Goal: Transaction & Acquisition: Purchase product/service

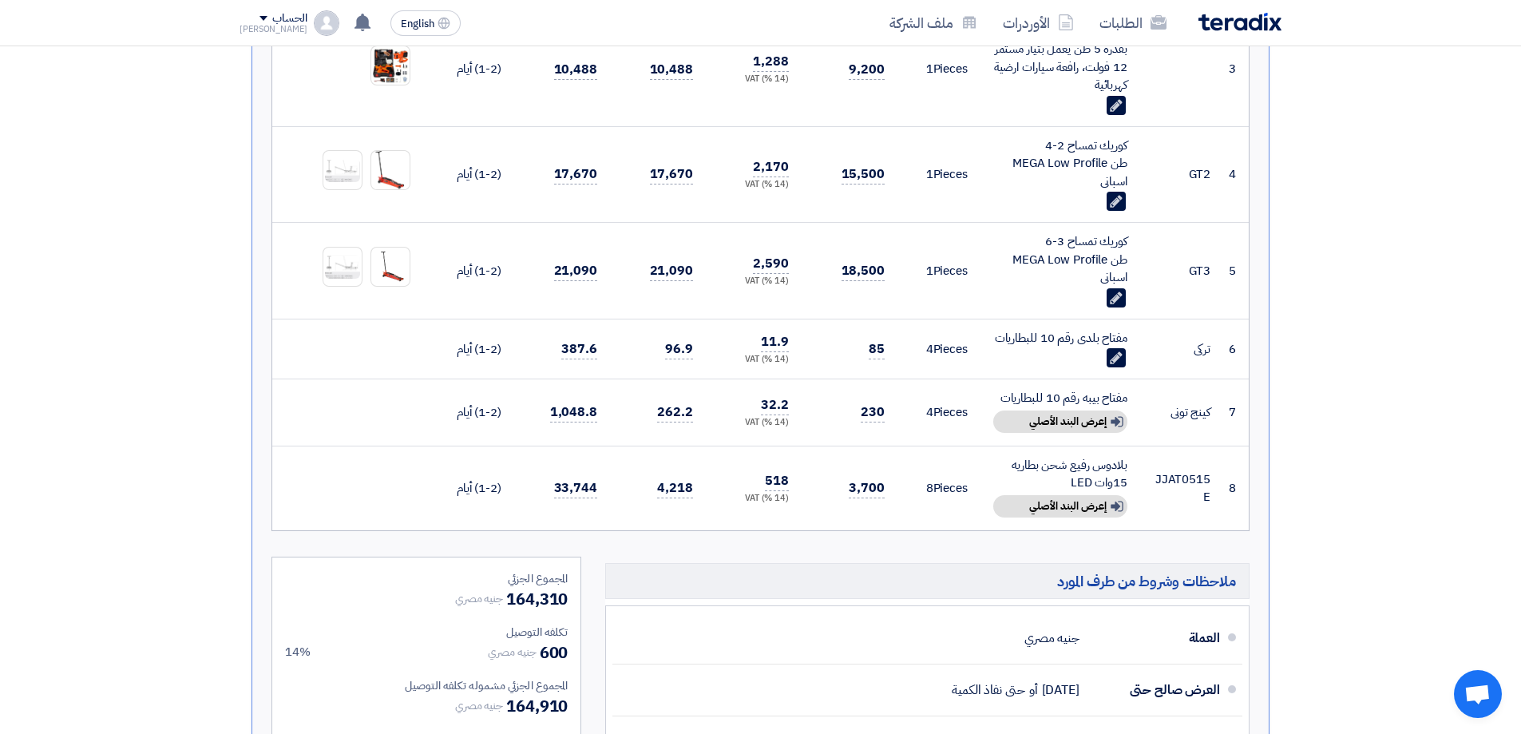
scroll to position [798, 0]
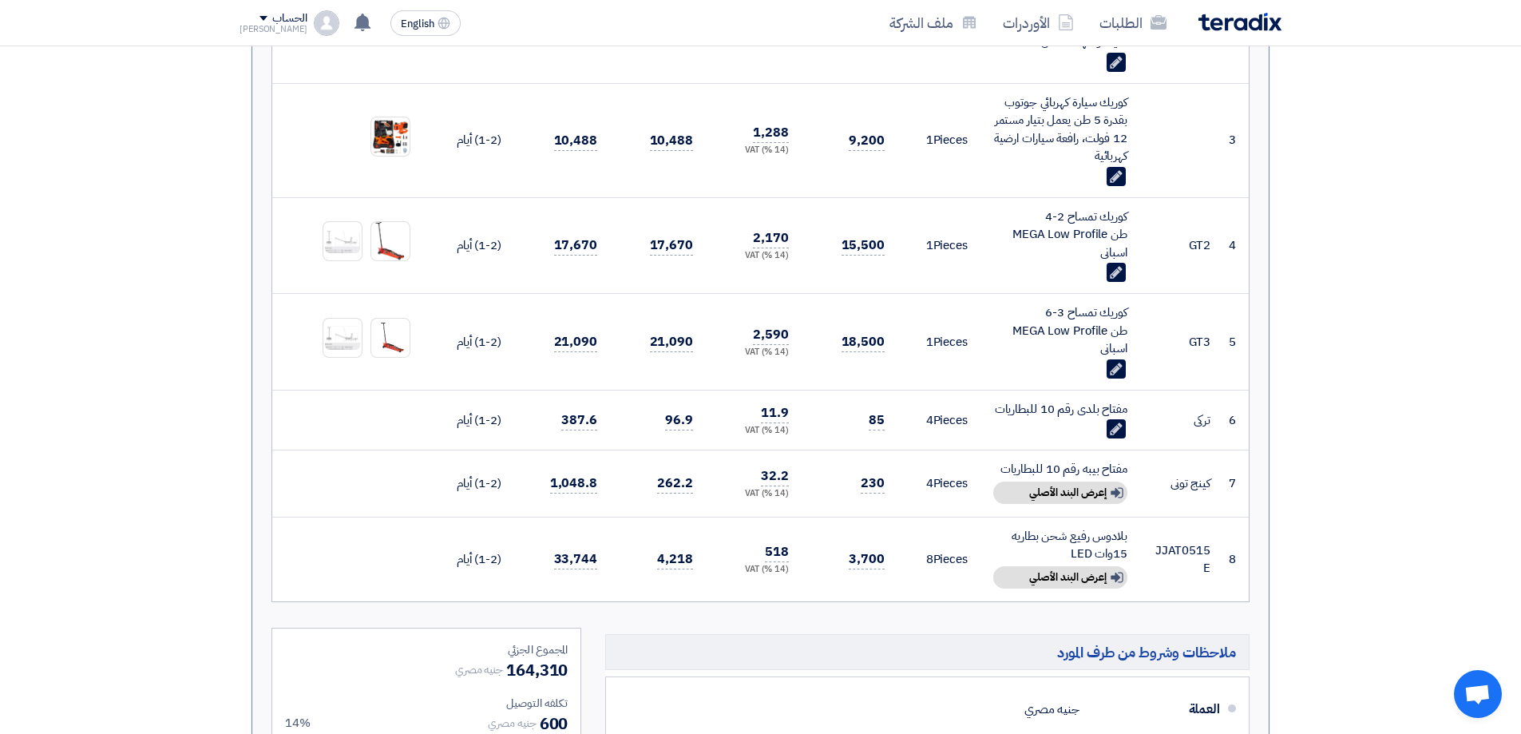
click at [1203, 19] on img at bounding box center [1239, 22] width 83 height 18
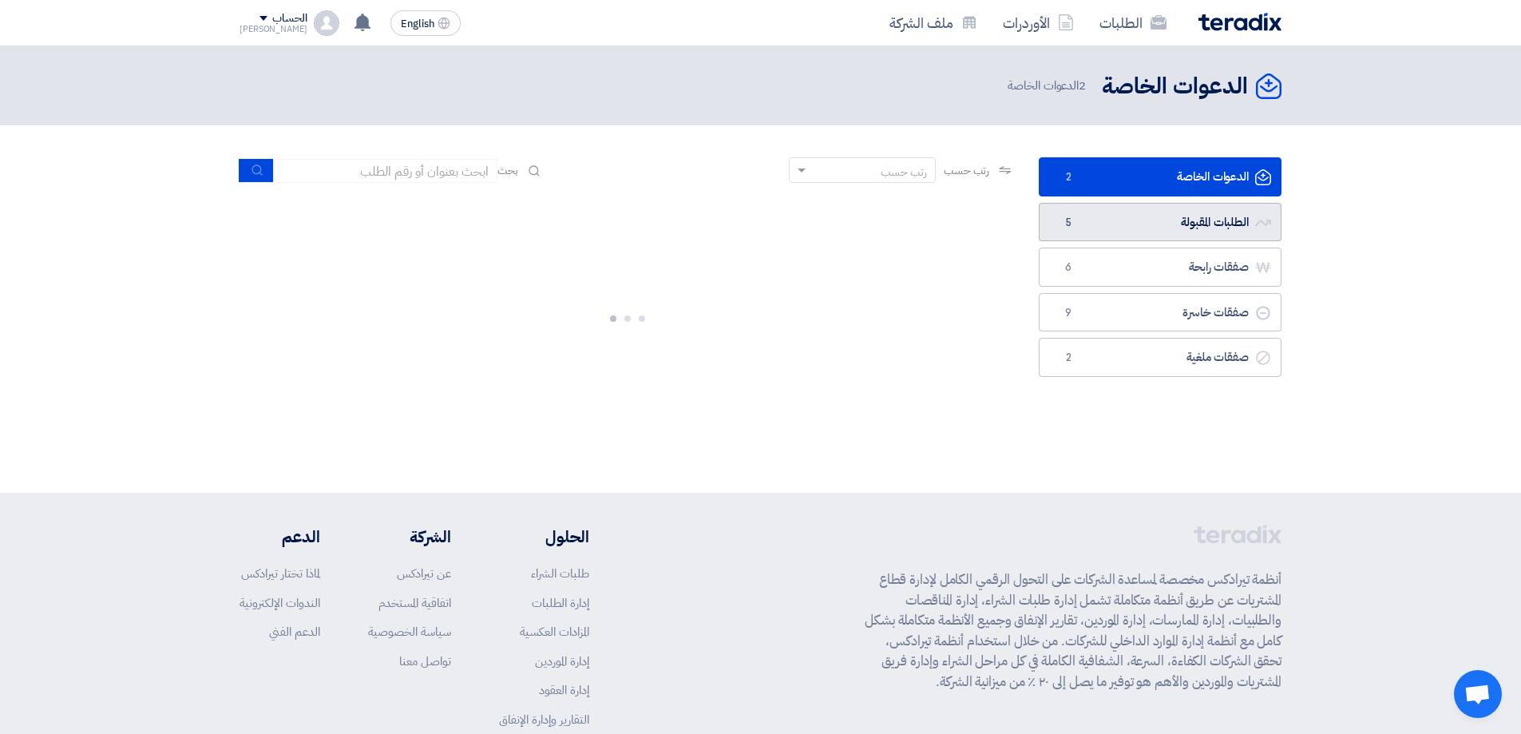
click at [1247, 224] on link "الطلبات المقبولة الطلبات المقبولة 5" at bounding box center [1159, 222] width 243 height 39
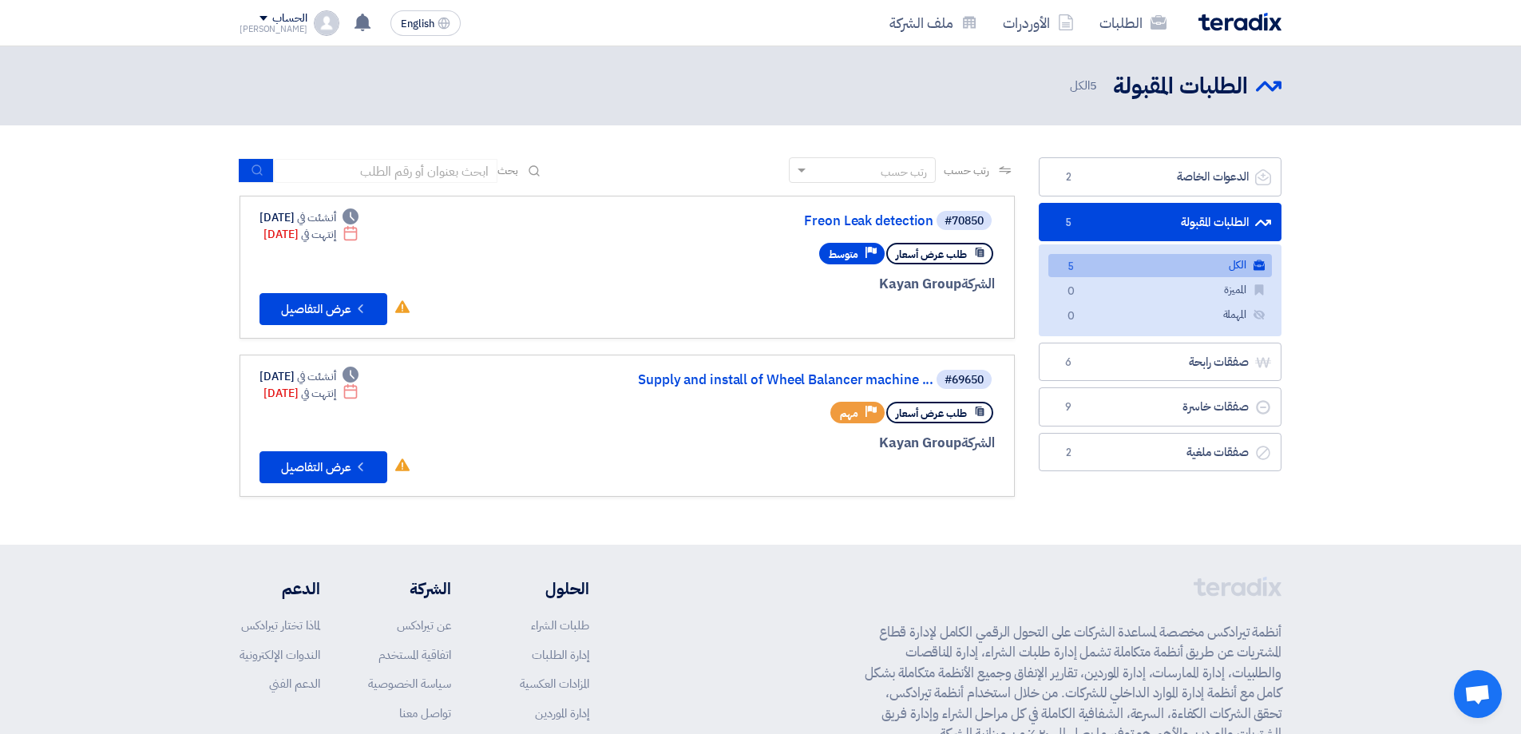
click at [1169, 261] on link "الكل الكل 5" at bounding box center [1160, 265] width 224 height 23
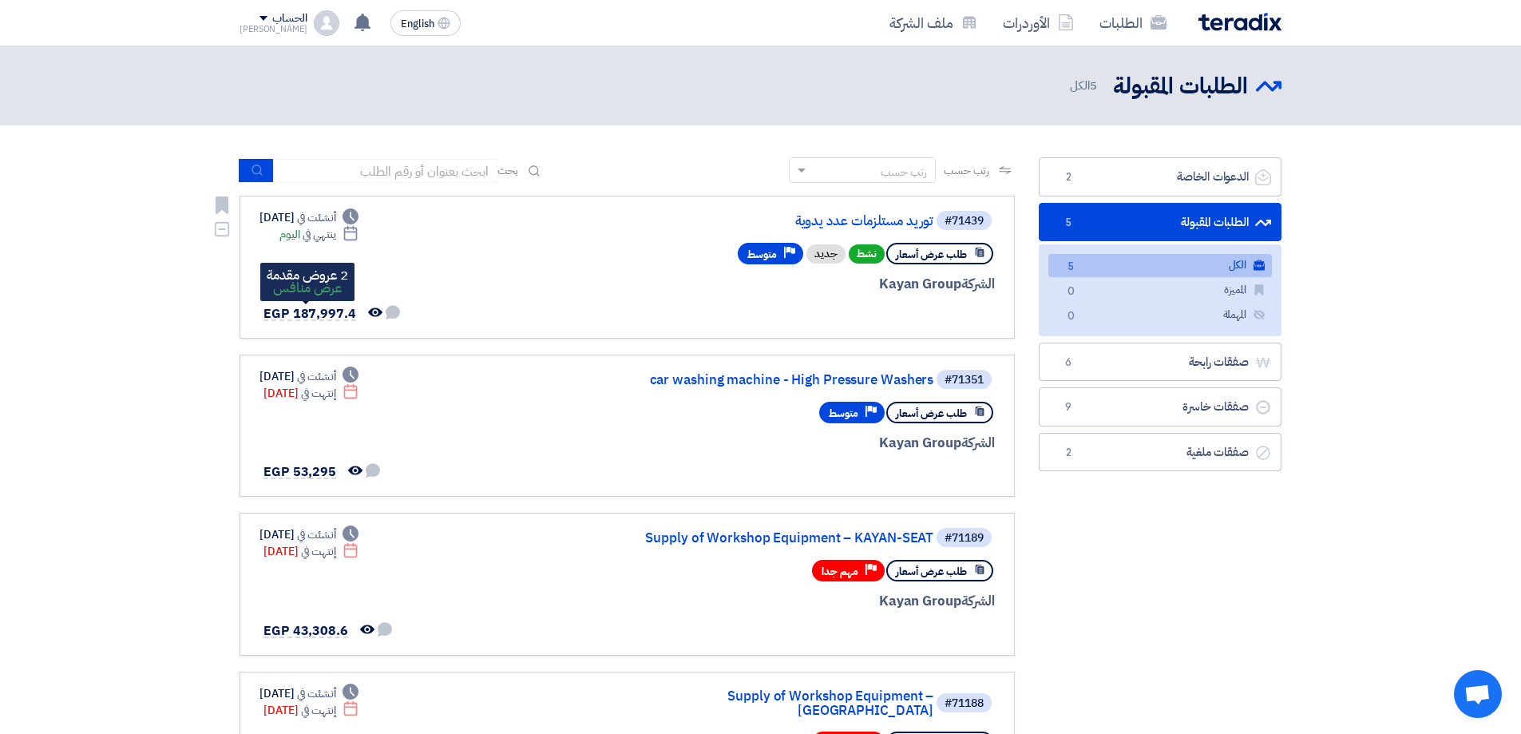
click at [319, 316] on span "EGP 187,997.4" at bounding box center [309, 313] width 93 height 19
click at [339, 311] on span "EGP 187,997.4" at bounding box center [309, 313] width 93 height 19
click at [872, 219] on link "توريد مستلزمات عدد يدوية" at bounding box center [773, 221] width 319 height 14
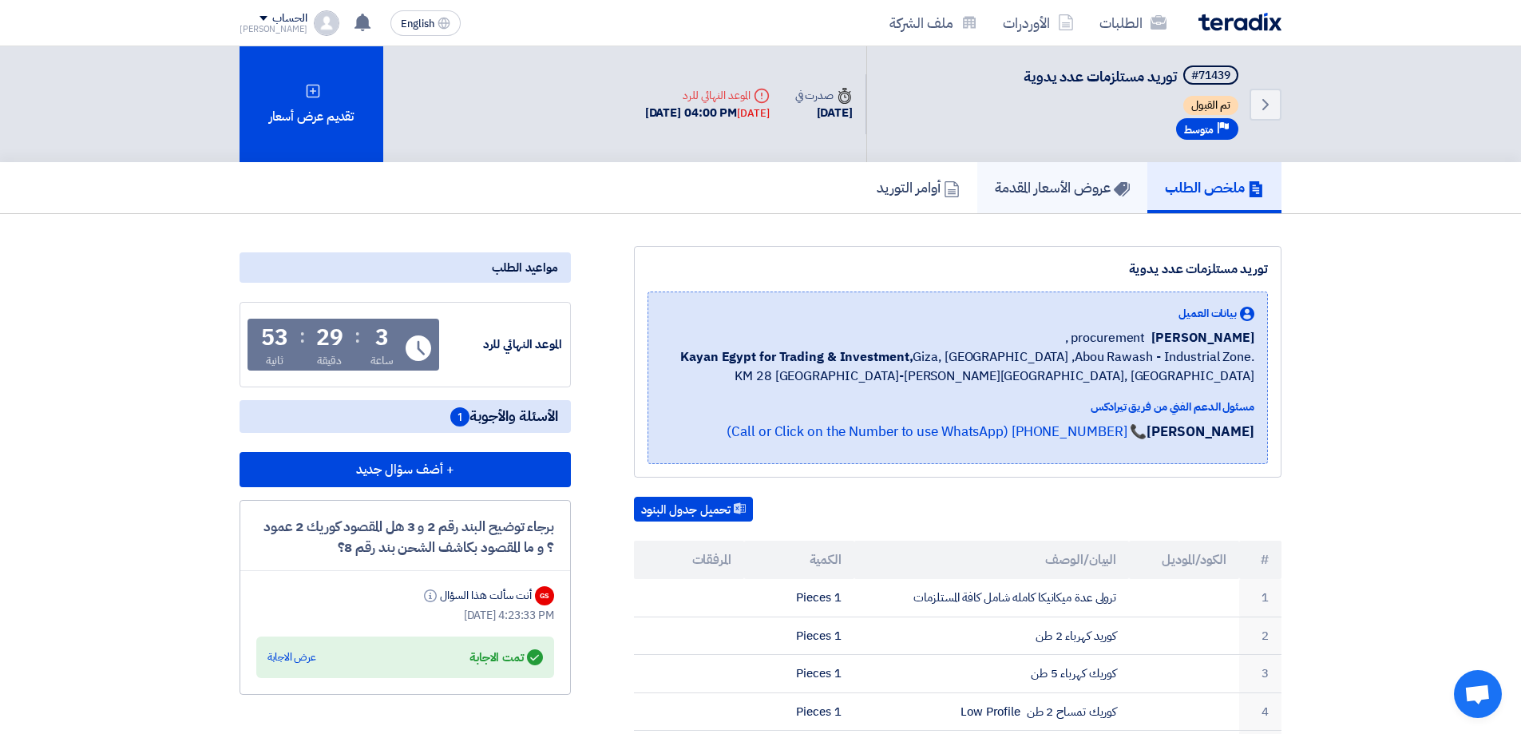
click at [1075, 193] on h5 "عروض الأسعار المقدمة" at bounding box center [1062, 187] width 135 height 18
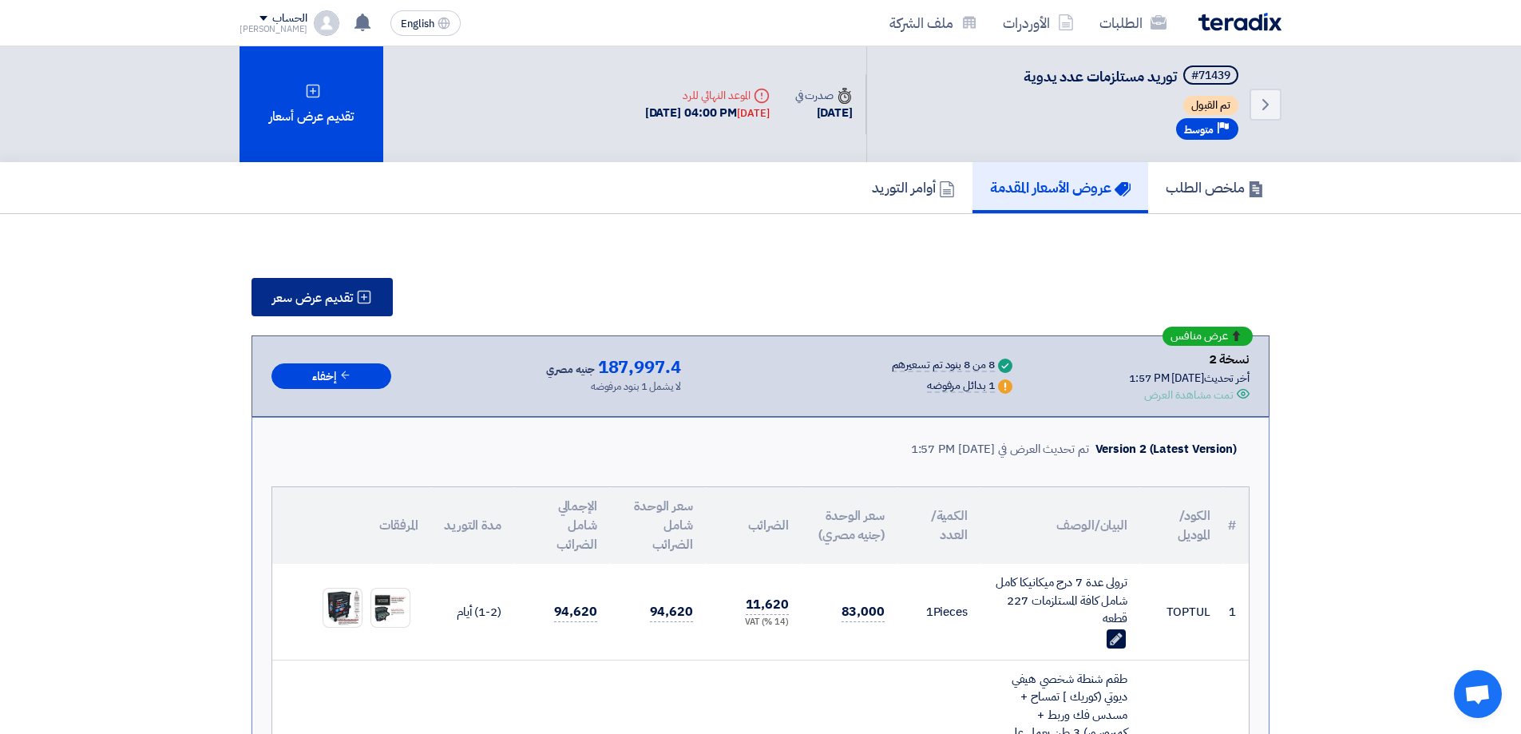
click at [325, 298] on span "تقديم عرض سعر" at bounding box center [312, 297] width 81 height 13
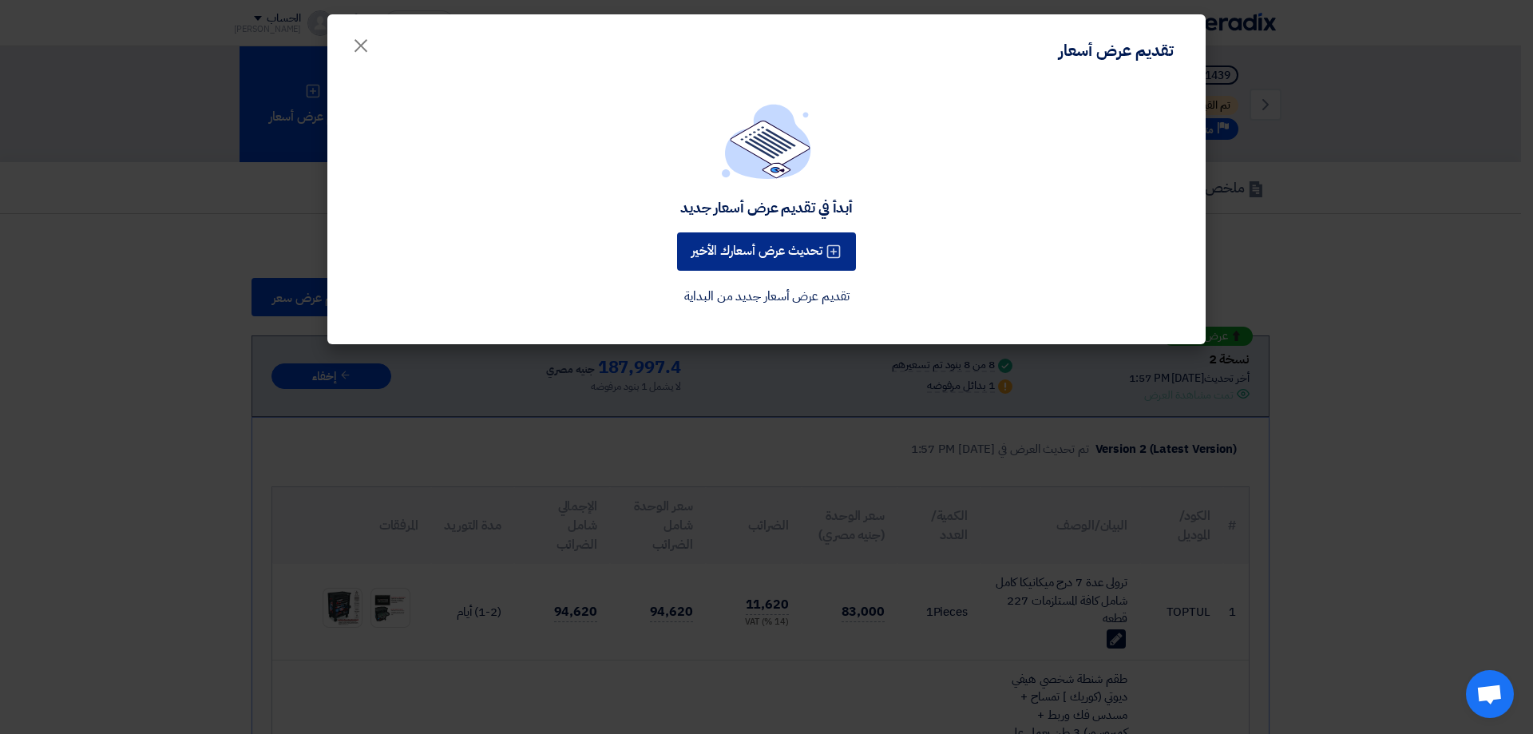
click at [811, 239] on button "تحديث عرض أسعارك الأخير" at bounding box center [766, 251] width 179 height 38
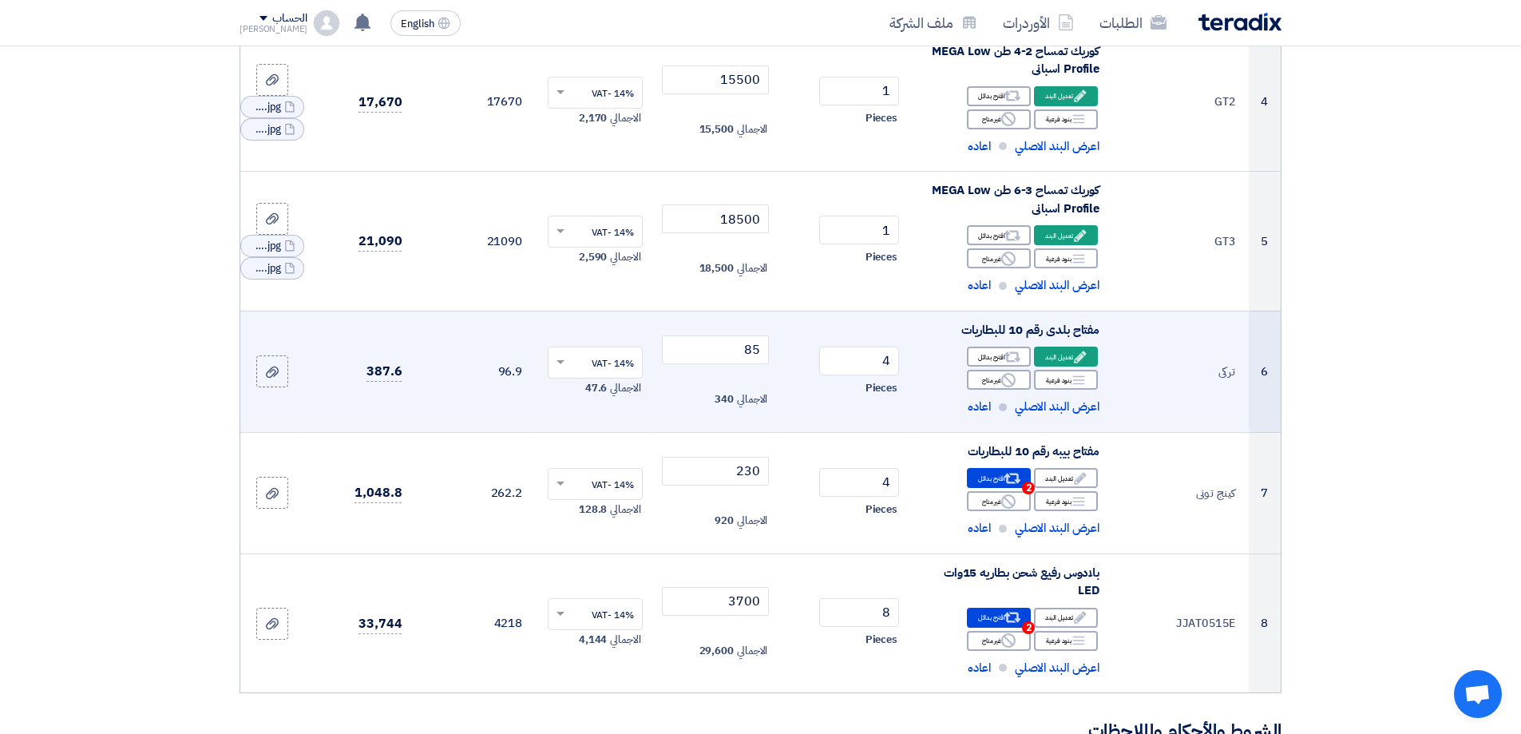
scroll to position [958, 0]
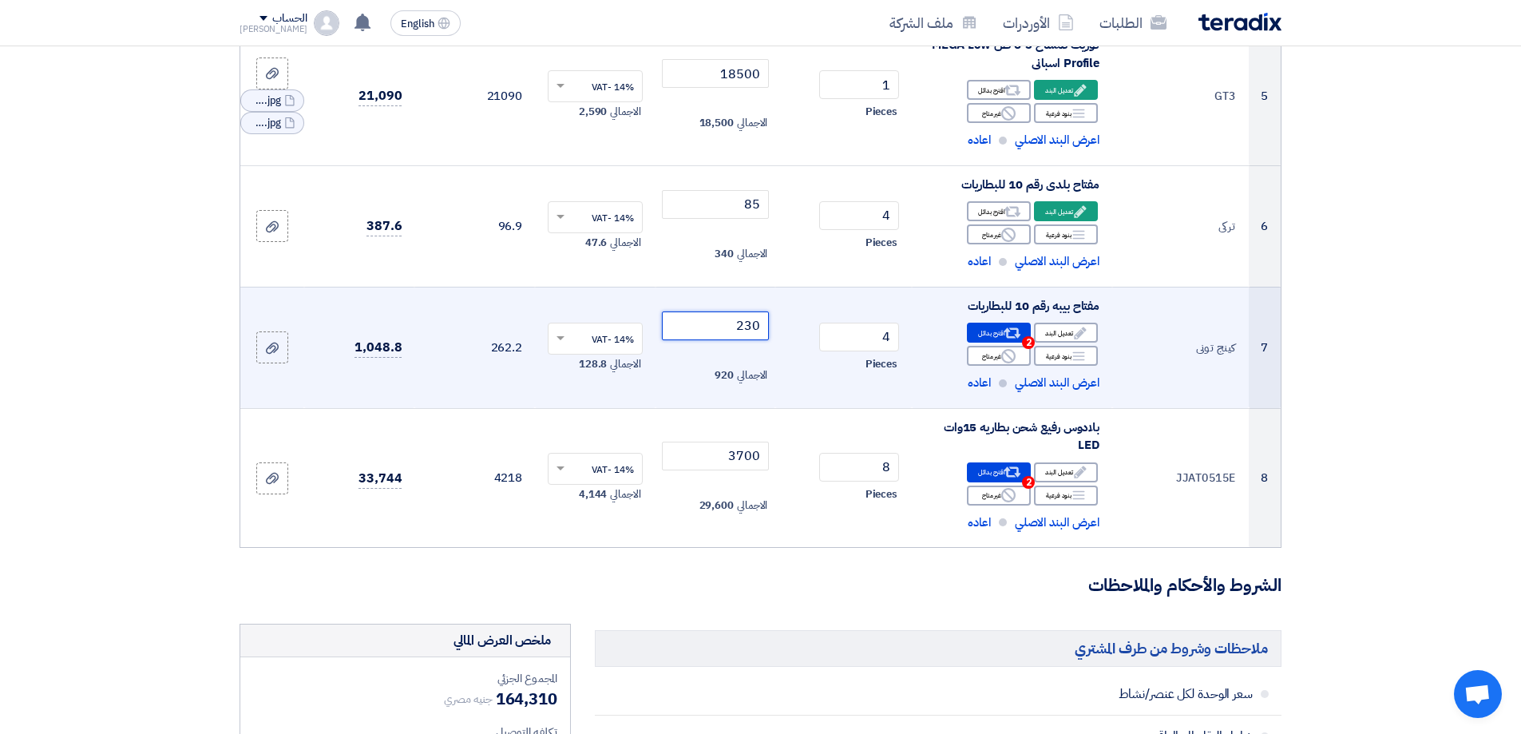
click at [748, 326] on input "230" at bounding box center [716, 325] width 108 height 29
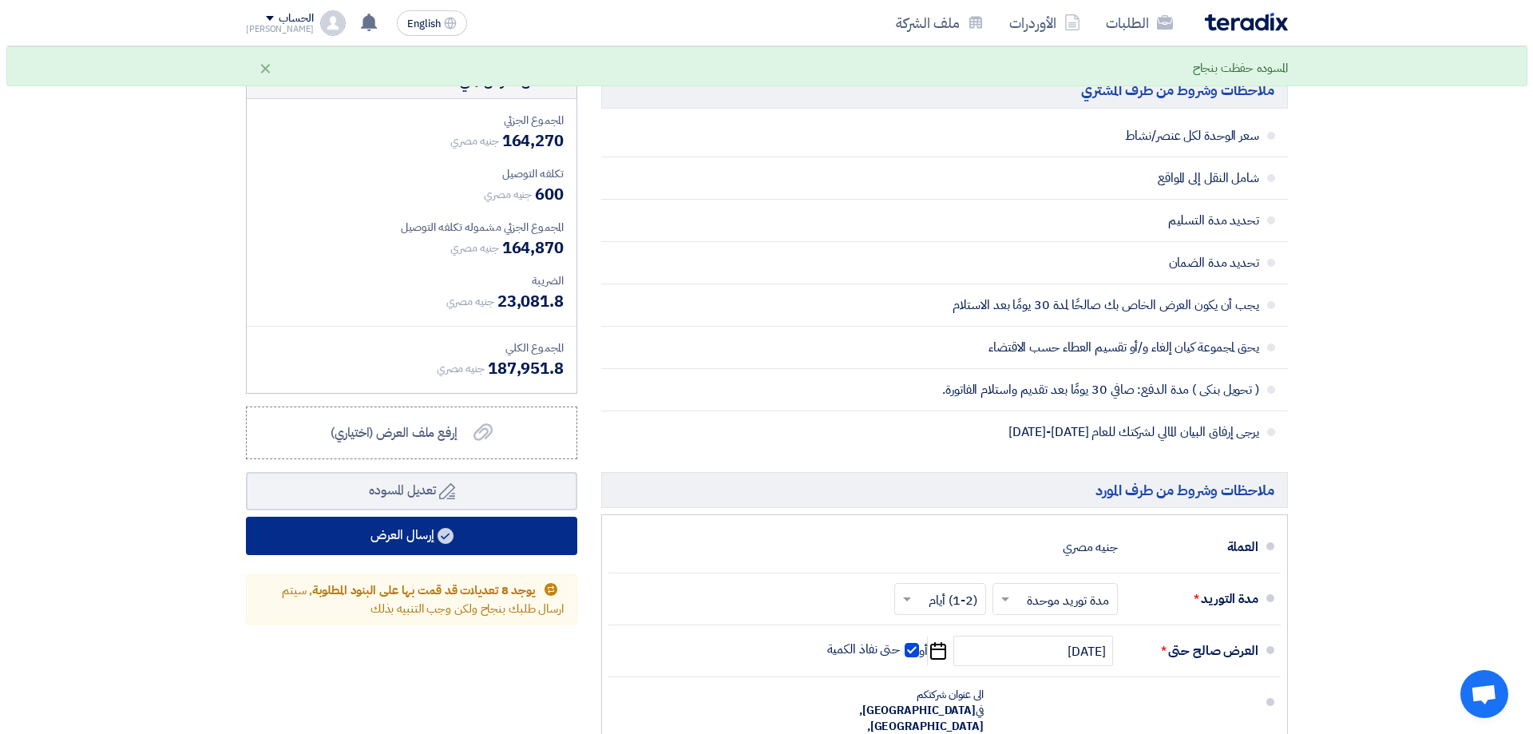
scroll to position [1517, 0]
type input "220"
click at [487, 532] on button "إرسال العرض" at bounding box center [404, 535] width 331 height 38
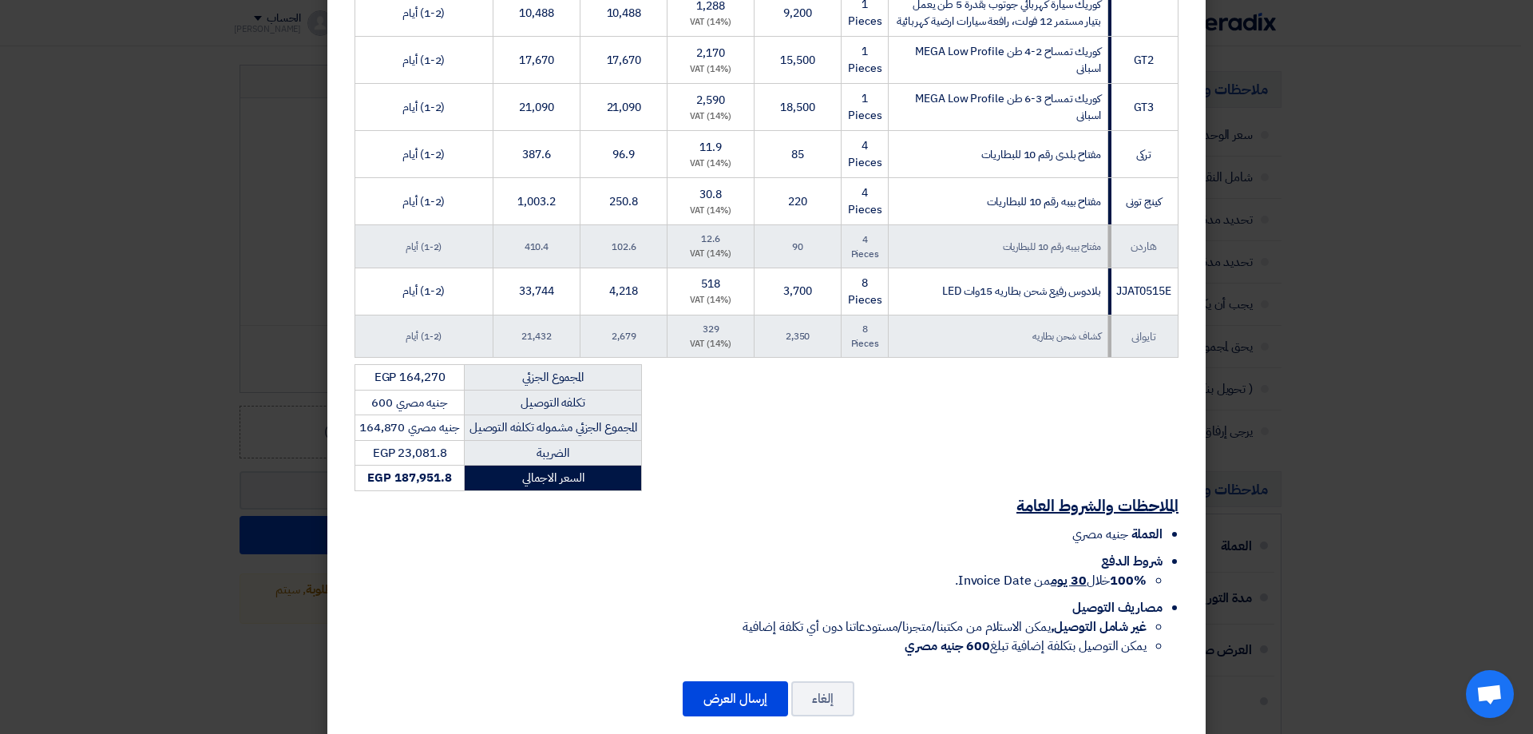
scroll to position [529, 0]
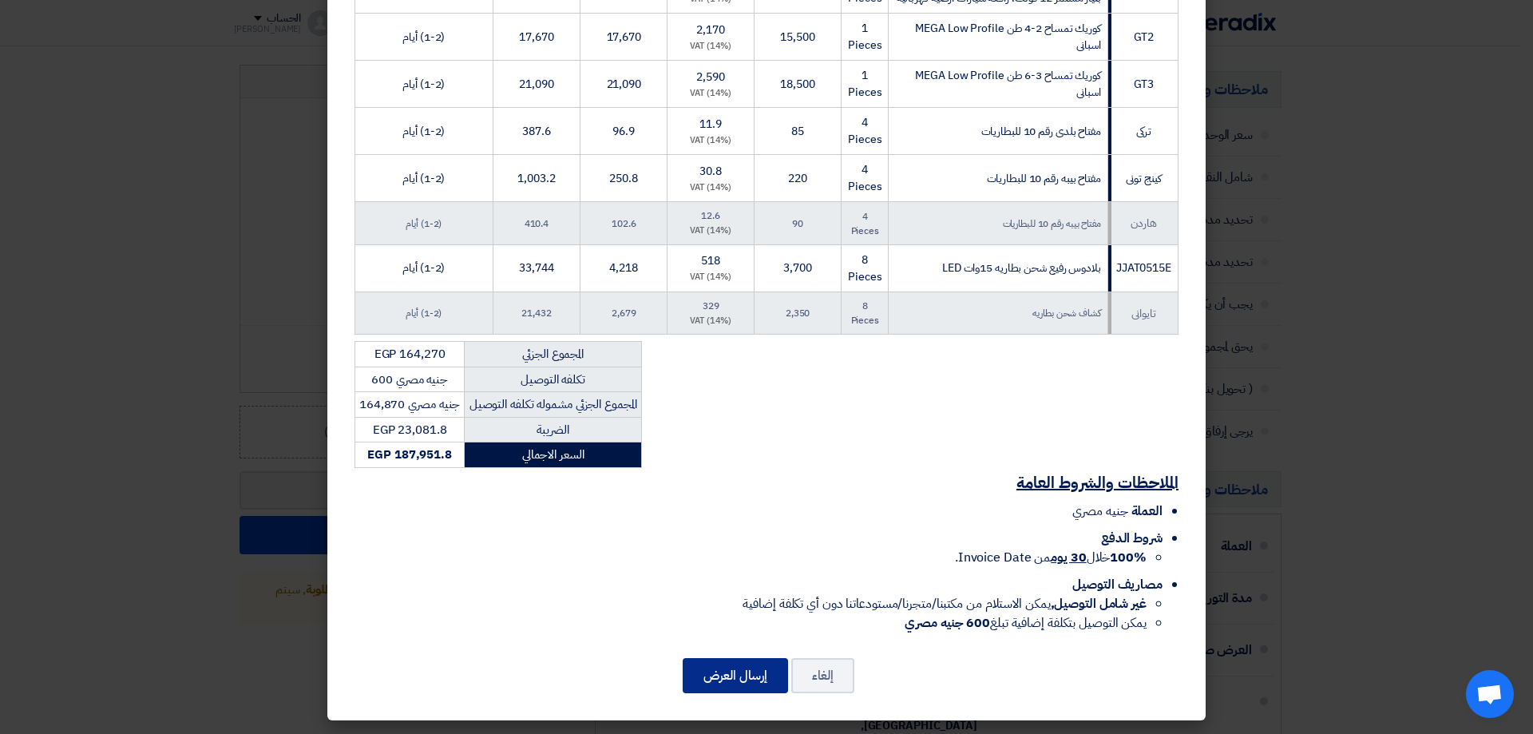
click at [757, 678] on button "إرسال العرض" at bounding box center [734, 675] width 105 height 35
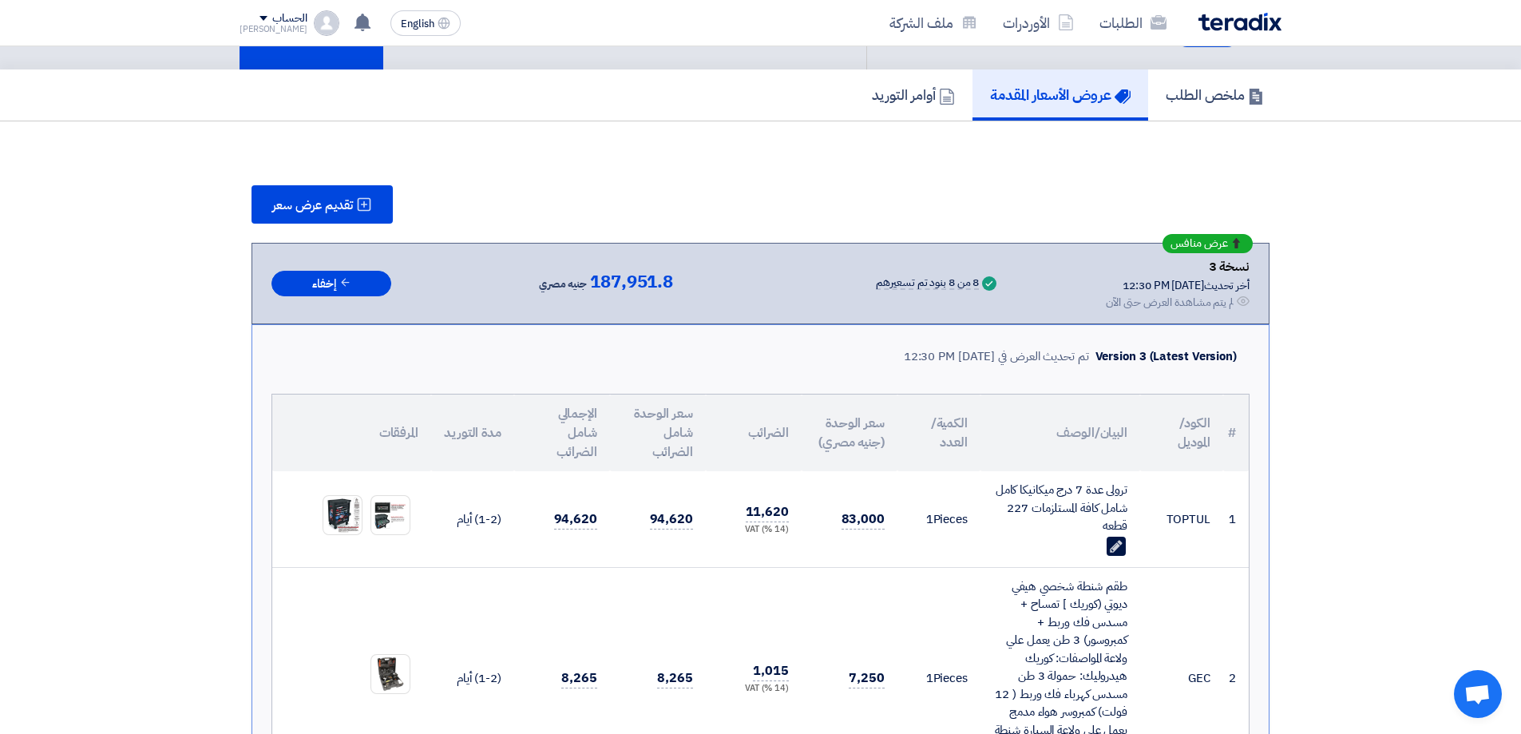
scroll to position [80, 0]
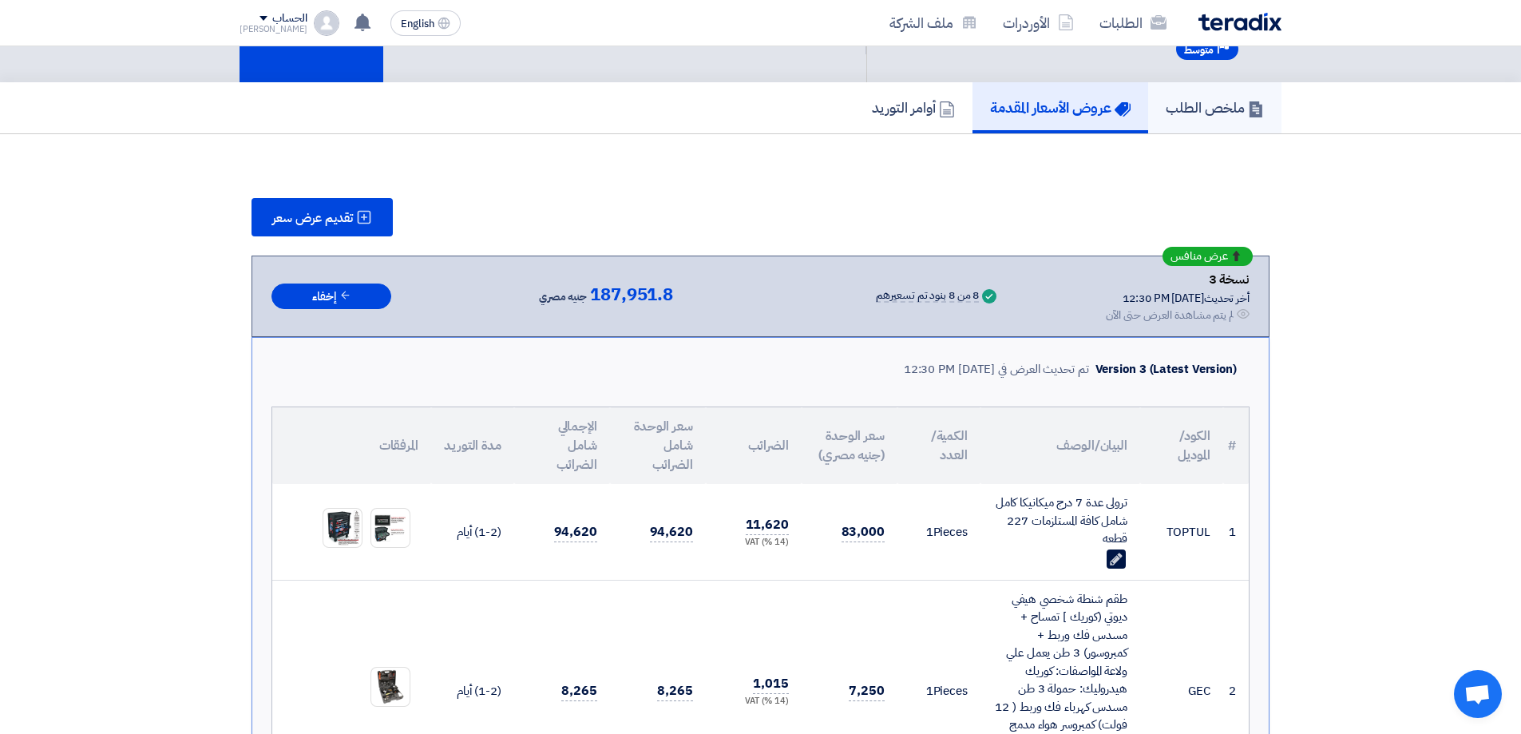
click at [1224, 114] on h5 "ملخص الطلب" at bounding box center [1214, 107] width 98 height 18
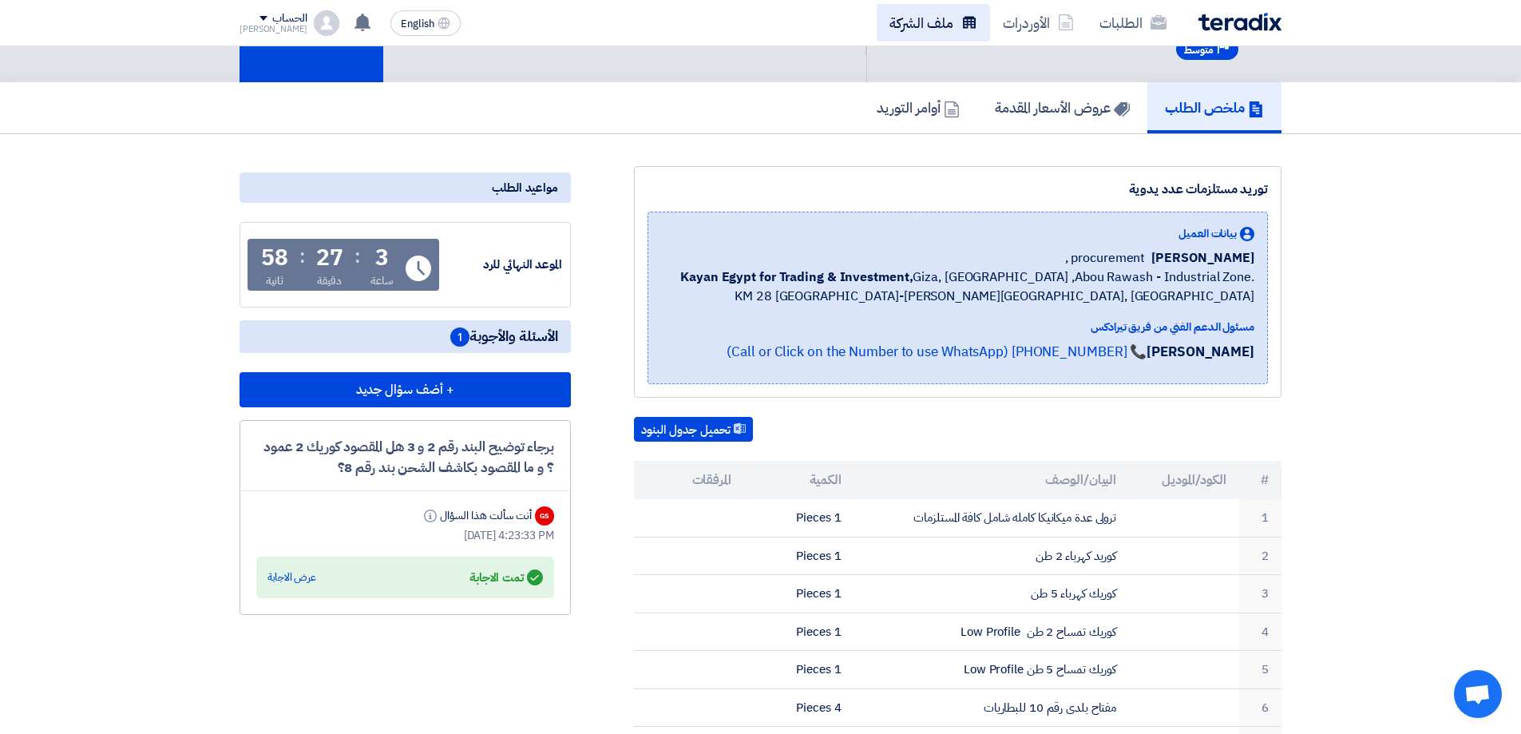
click at [945, 35] on link "ملف الشركة" at bounding box center [932, 23] width 113 height 38
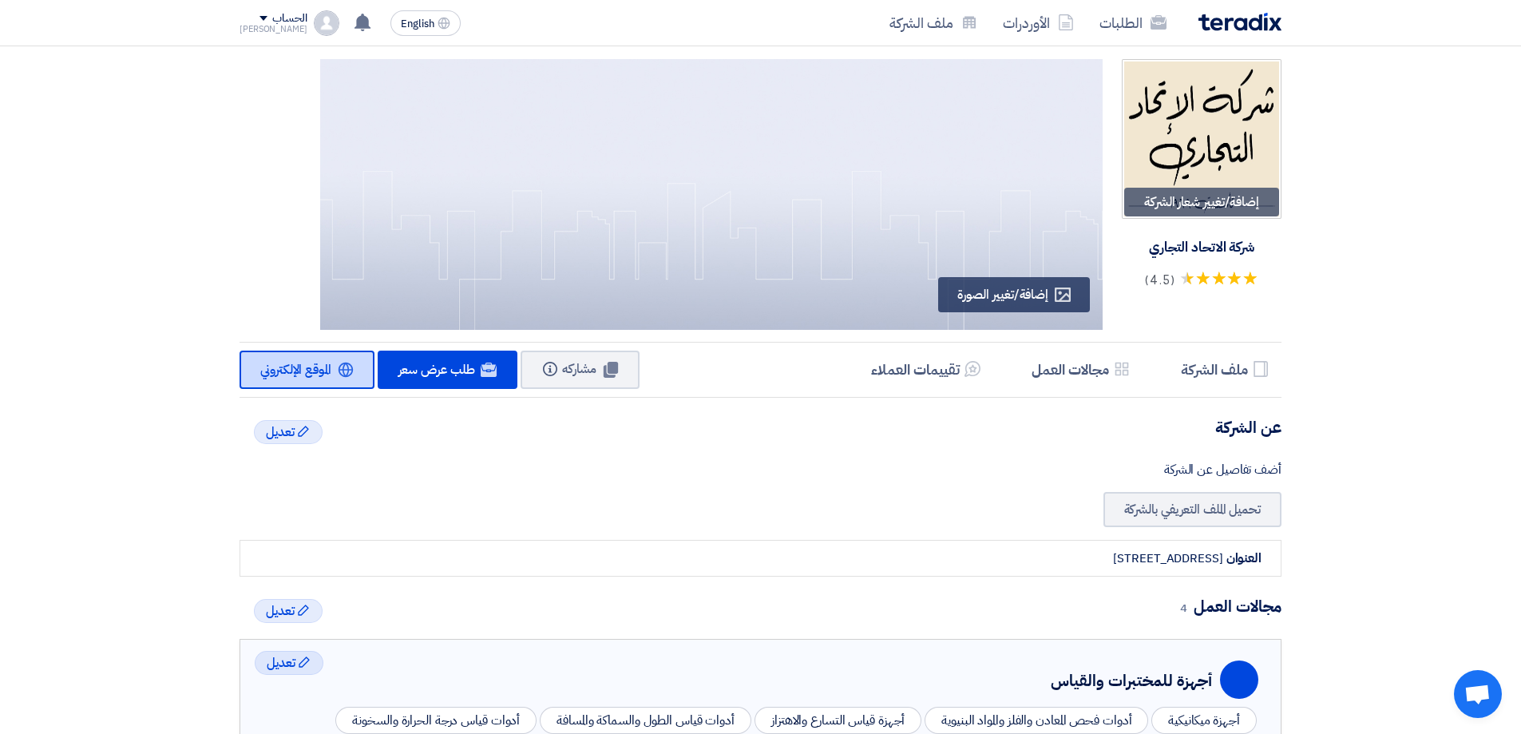
click at [303, 361] on span "الموقع الإلكتروني" at bounding box center [295, 369] width 71 height 19
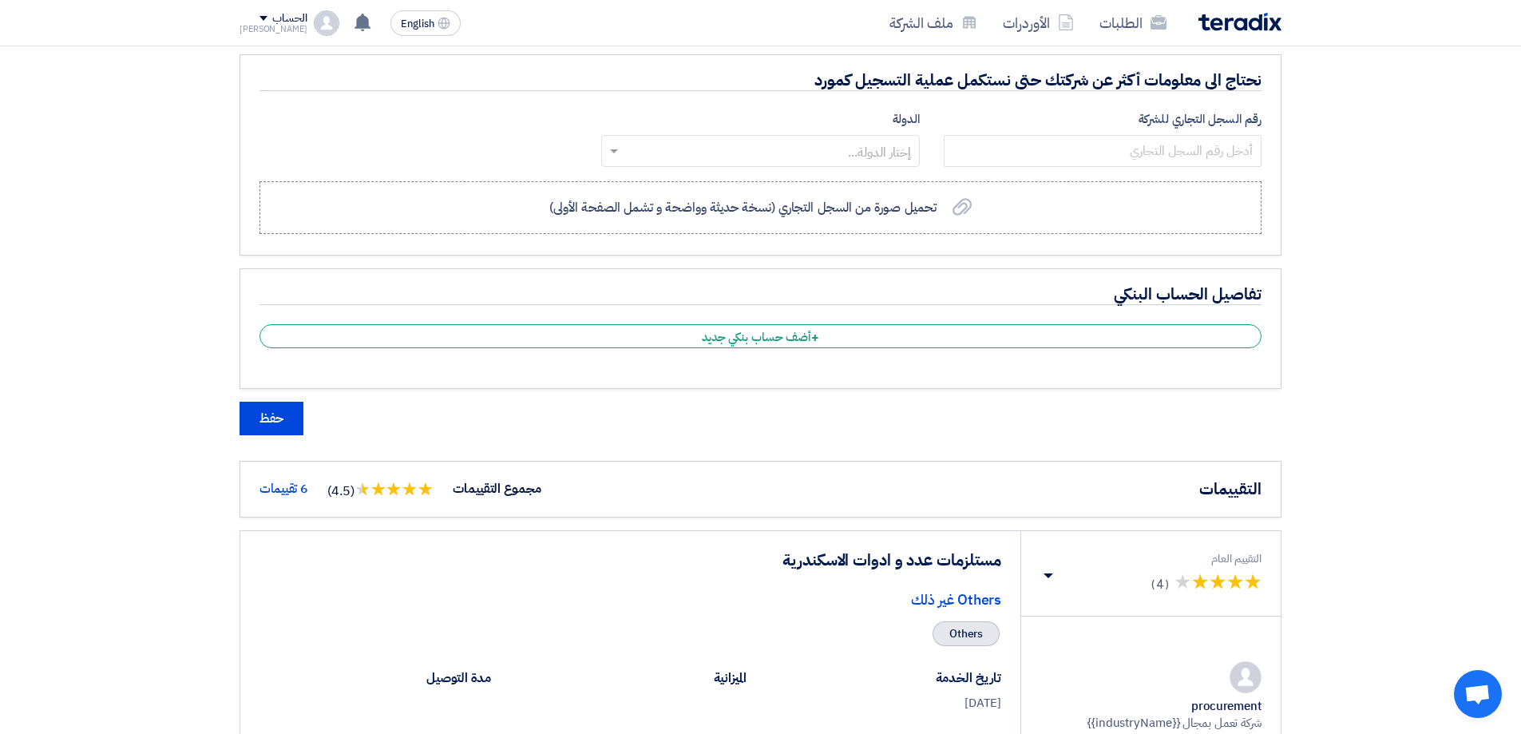
scroll to position [1365, 0]
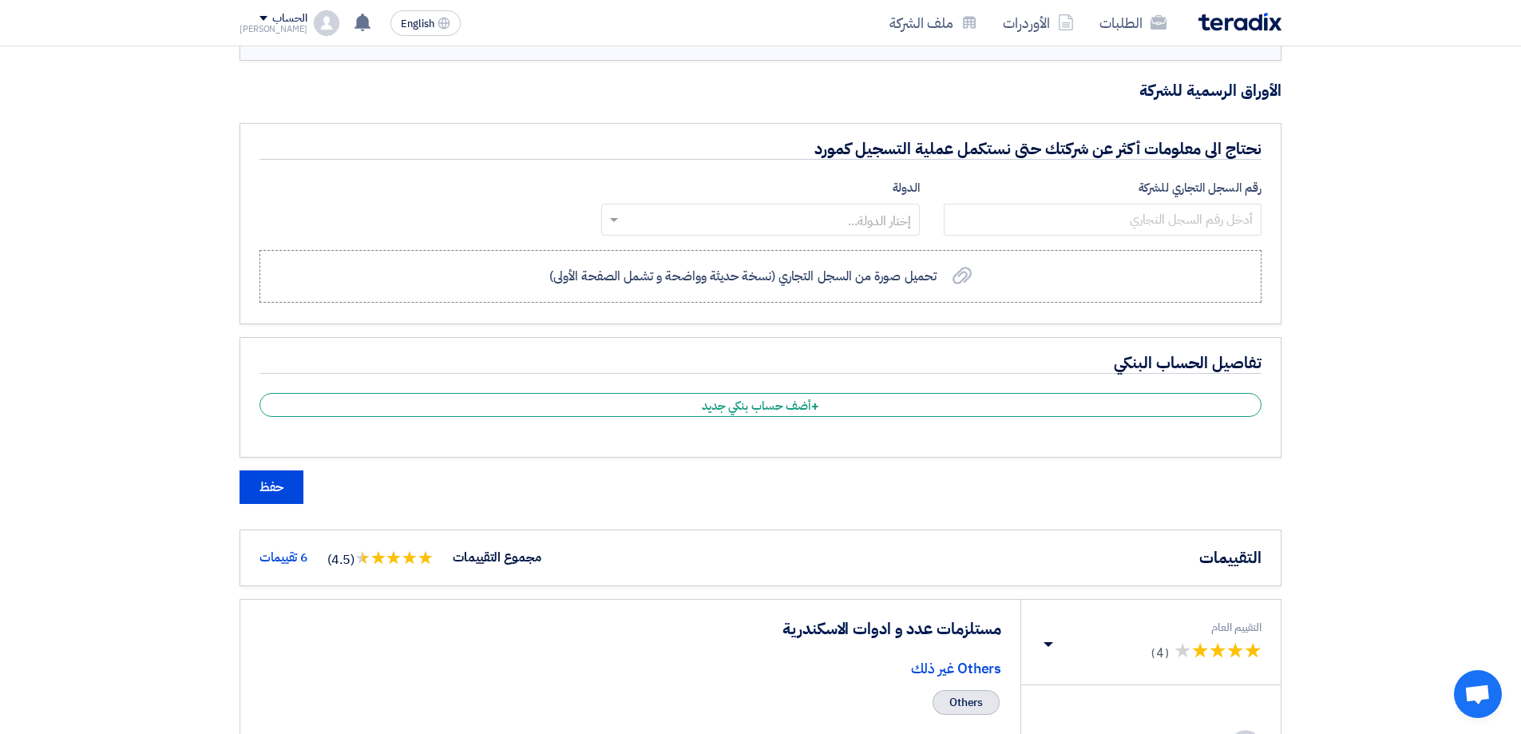
click at [796, 222] on input "text" at bounding box center [769, 221] width 286 height 26
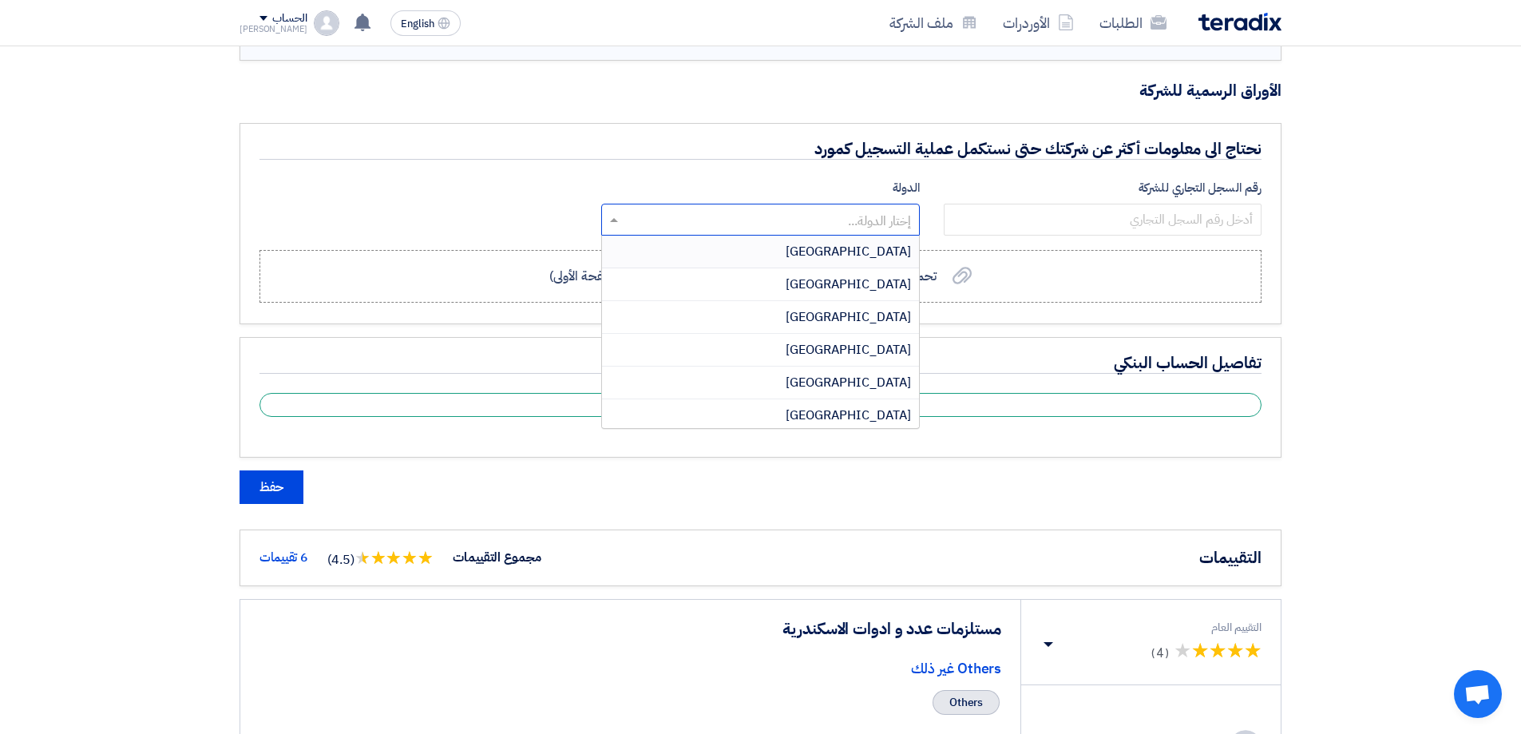
type input "ث"
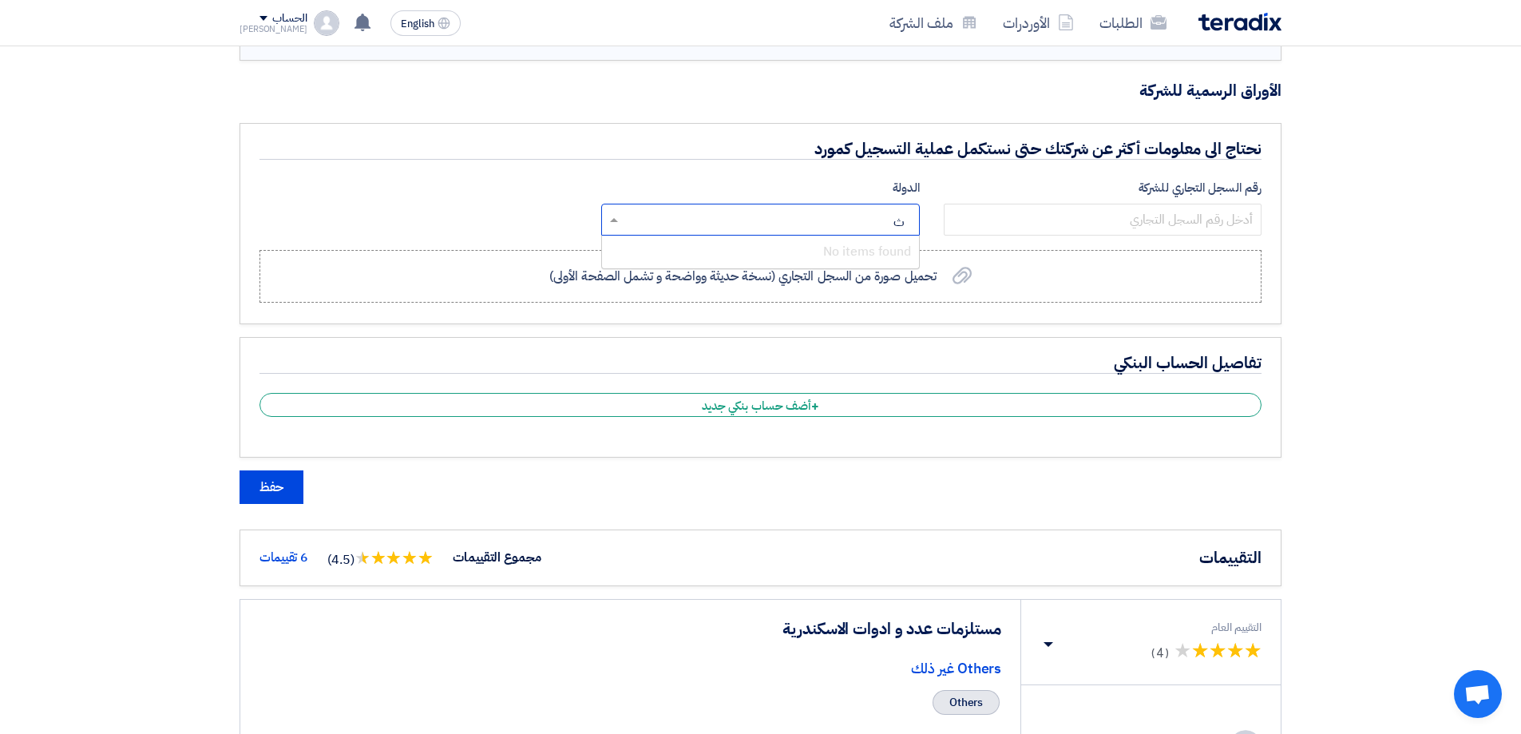
click at [884, 220] on input "ث" at bounding box center [769, 221] width 286 height 26
click at [890, 222] on input "ث" at bounding box center [769, 221] width 286 height 26
click at [896, 223] on input "ث" at bounding box center [769, 221] width 286 height 26
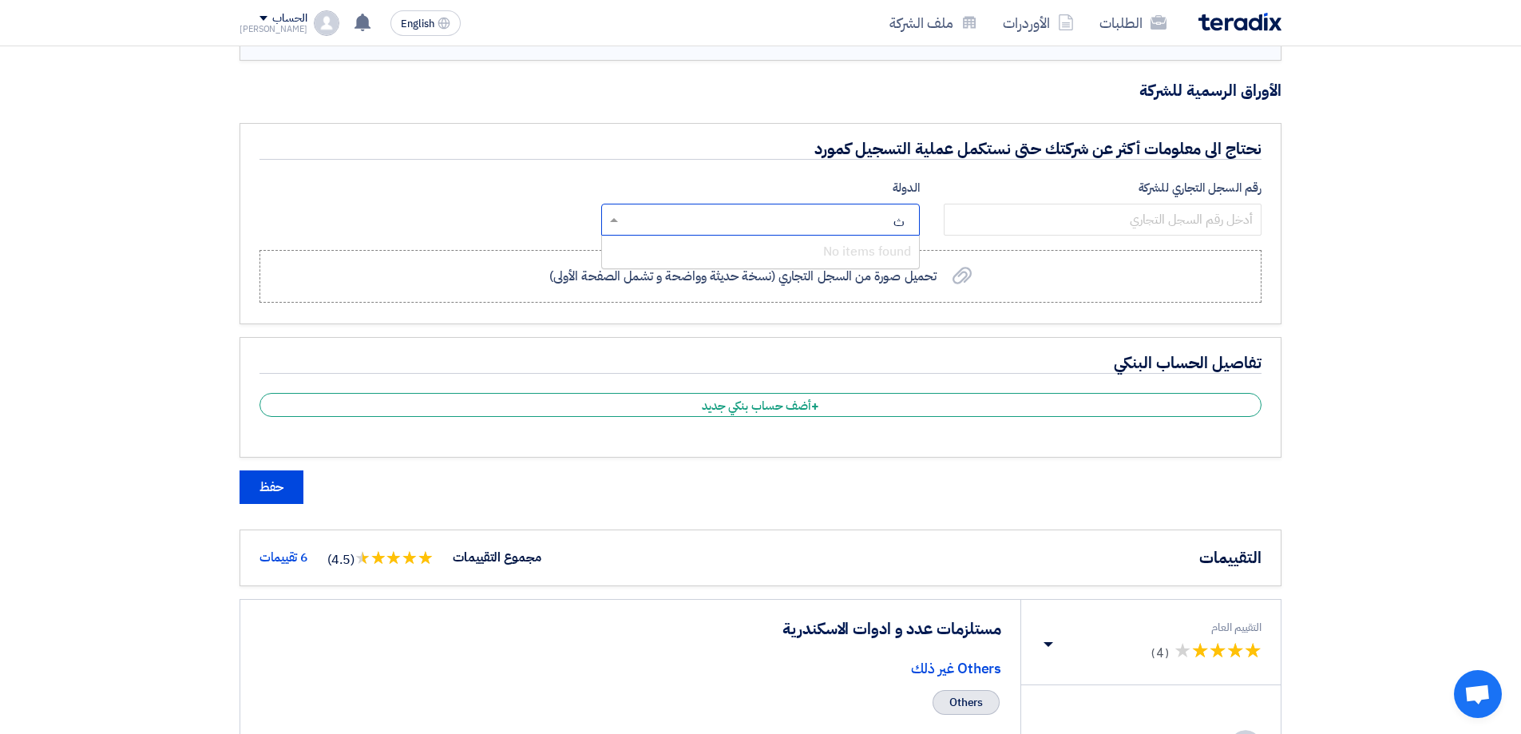
click at [896, 223] on input "ث" at bounding box center [769, 221] width 286 height 26
click at [903, 223] on input "ث" at bounding box center [769, 221] width 286 height 26
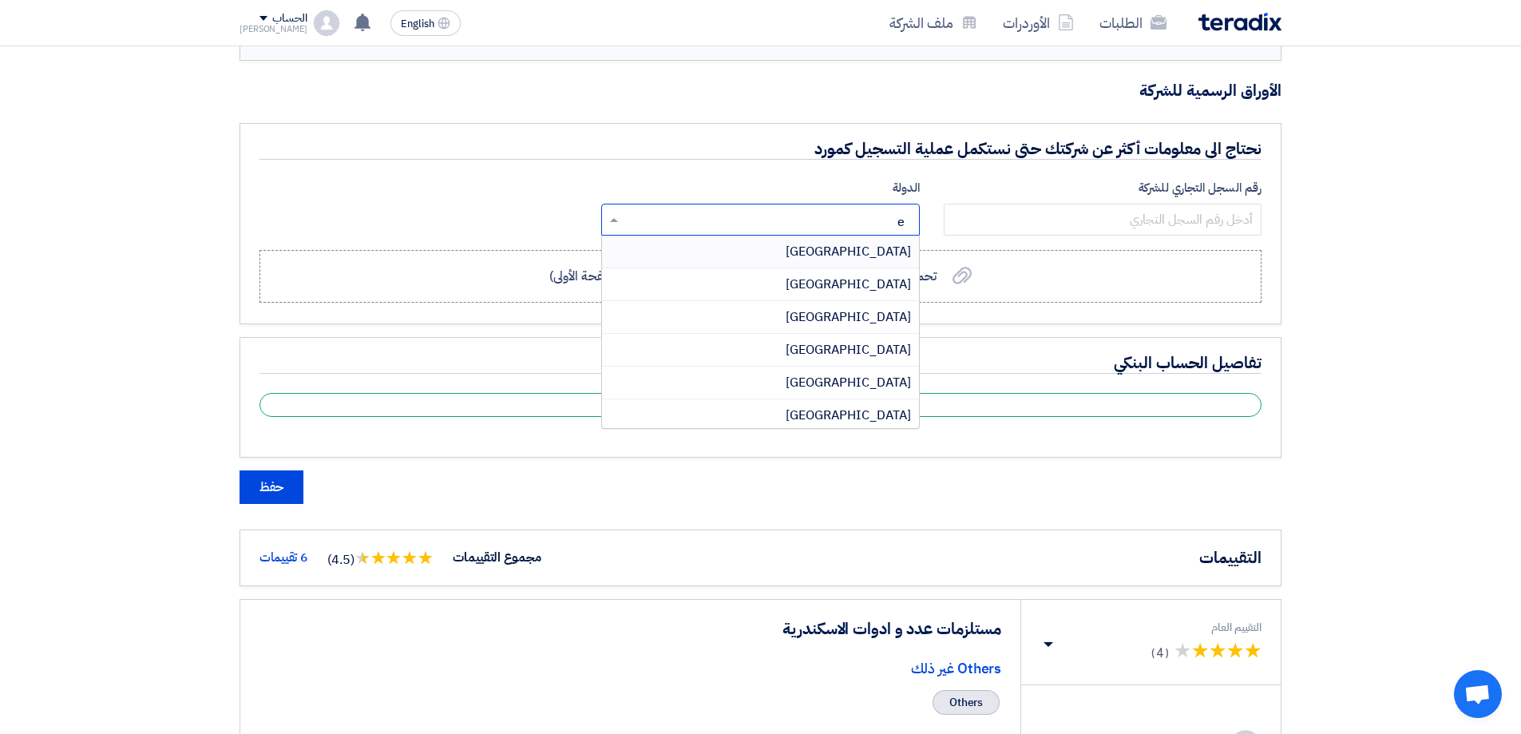
type input "eg"
click at [893, 284] on span "[GEOGRAPHIC_DATA]" at bounding box center [847, 284] width 125 height 19
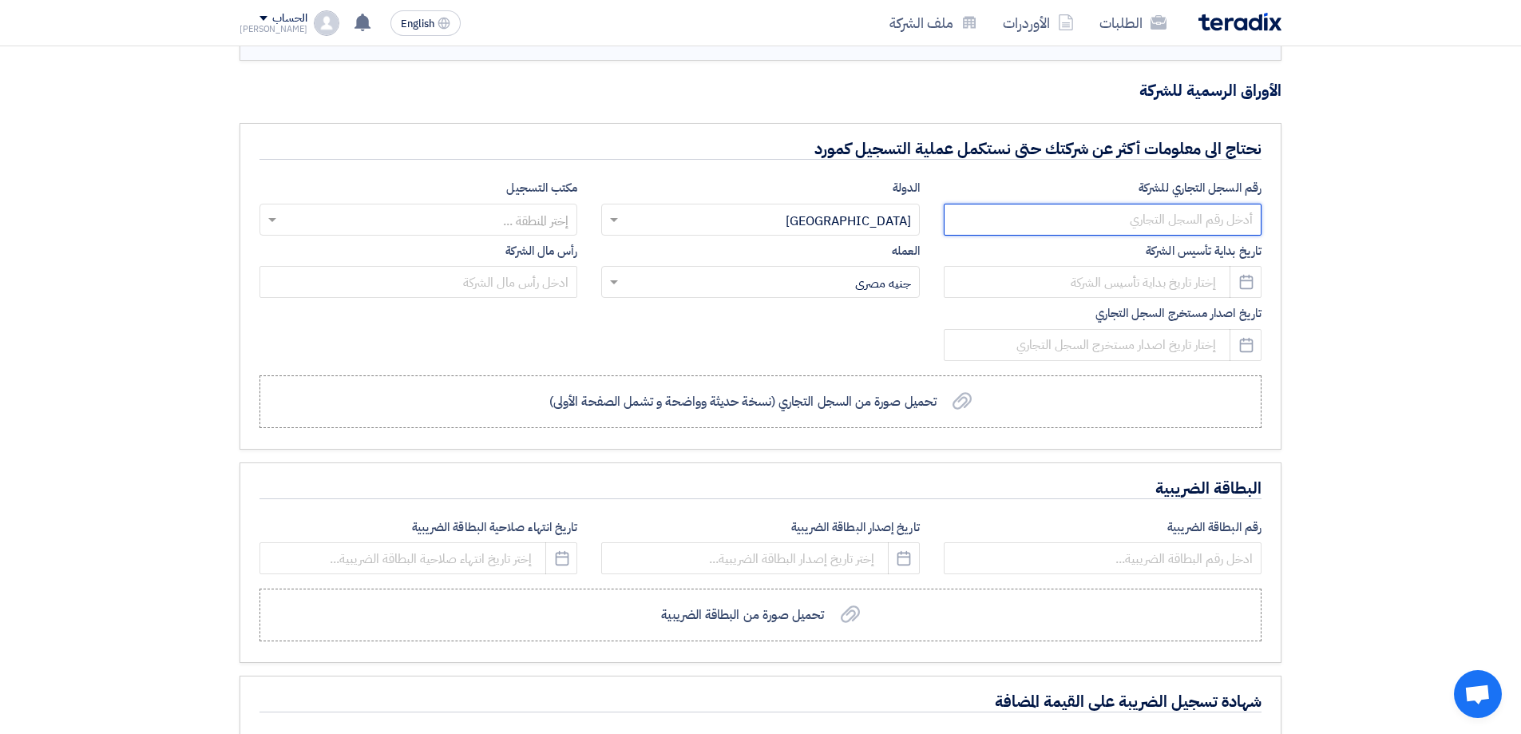
click at [1225, 219] on input "number" at bounding box center [1102, 220] width 318 height 32
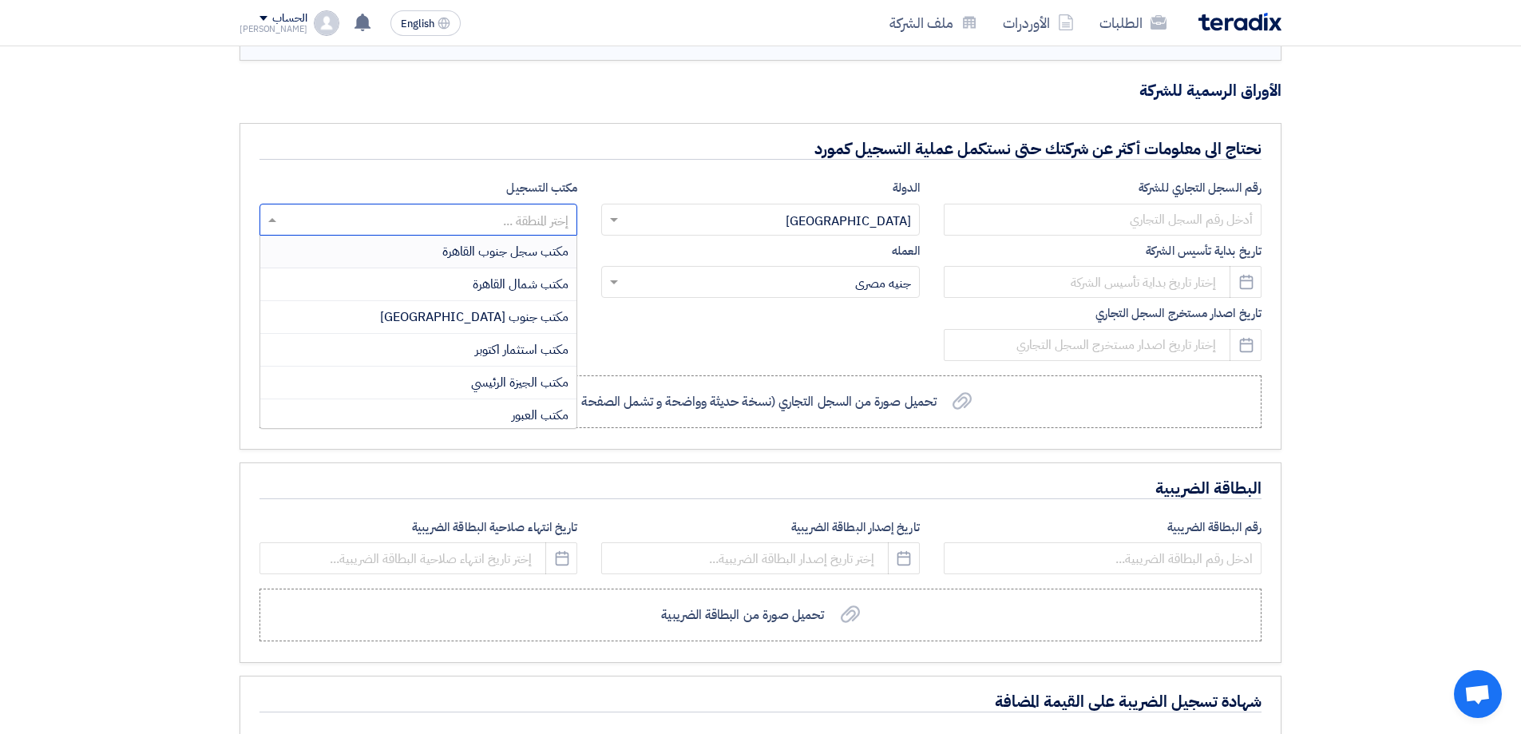
click at [539, 217] on input "text" at bounding box center [427, 221] width 286 height 26
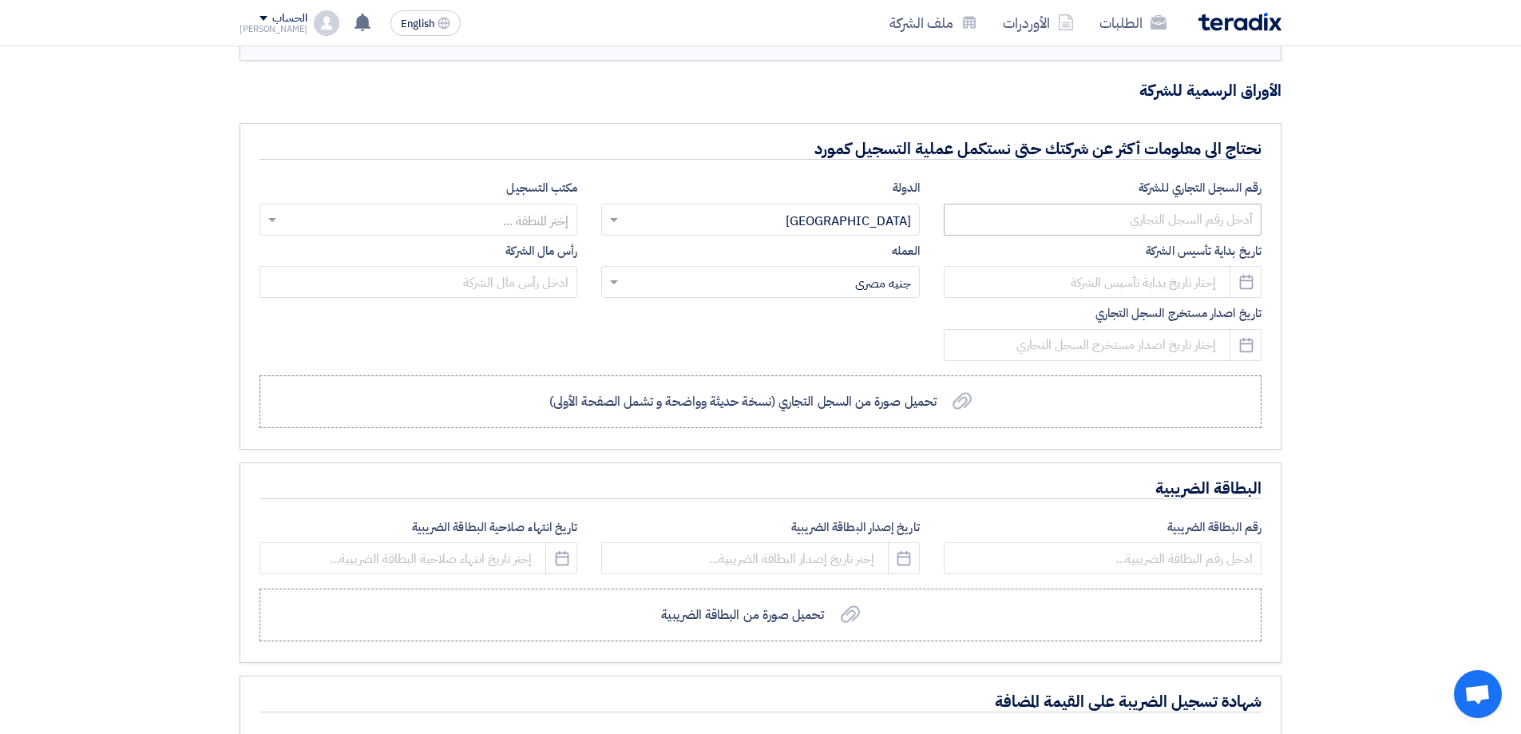
click at [1137, 201] on div "رقم السجل التجاري للشركة" at bounding box center [1102, 207] width 318 height 57
